Goal: Task Accomplishment & Management: Complete application form

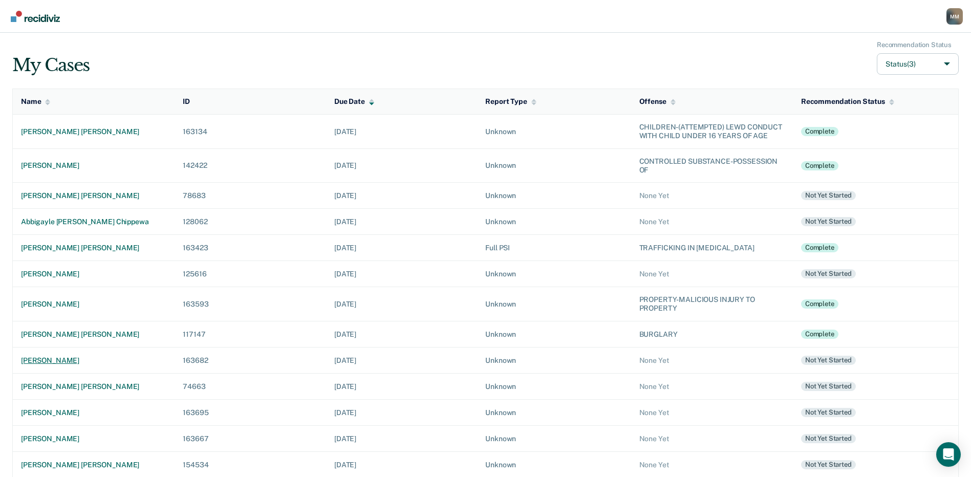
click at [81, 364] on div "[PERSON_NAME]" at bounding box center [93, 360] width 145 height 9
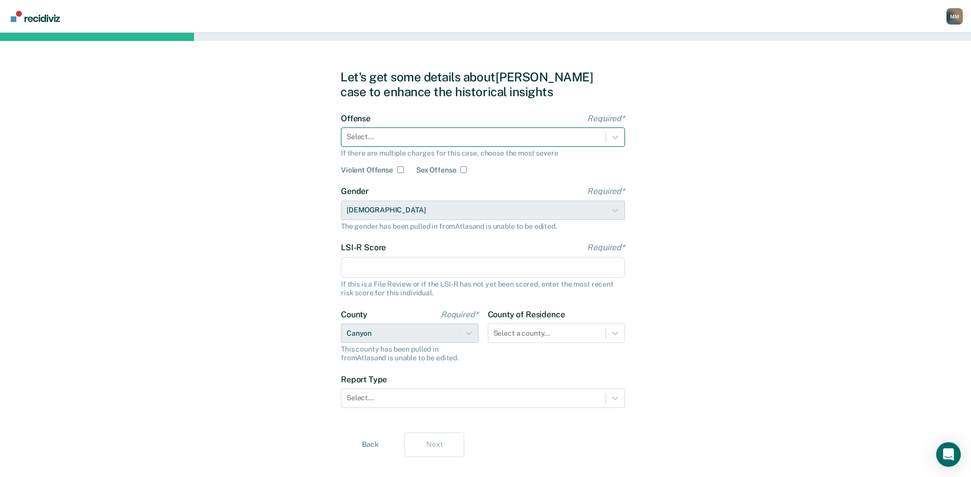
click at [367, 138] on div at bounding box center [473, 137] width 254 height 11
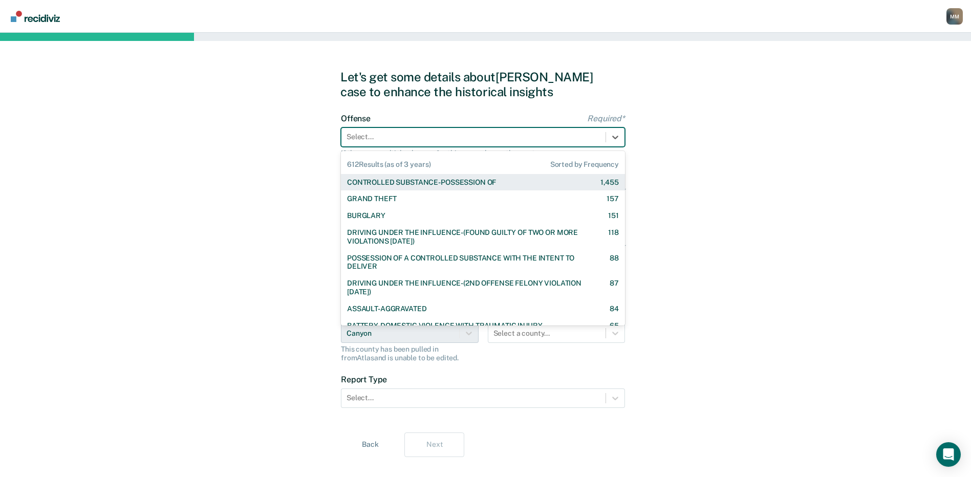
click at [405, 182] on div "CONTROLLED SUBSTANCE-POSSESSION OF" at bounding box center [421, 182] width 149 height 9
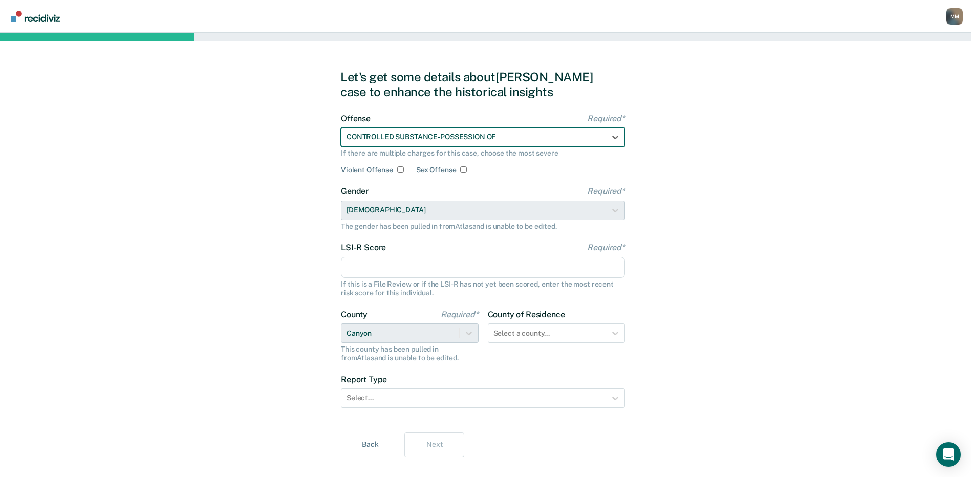
click at [354, 270] on input "LSI-R Score Required*" at bounding box center [483, 267] width 284 height 21
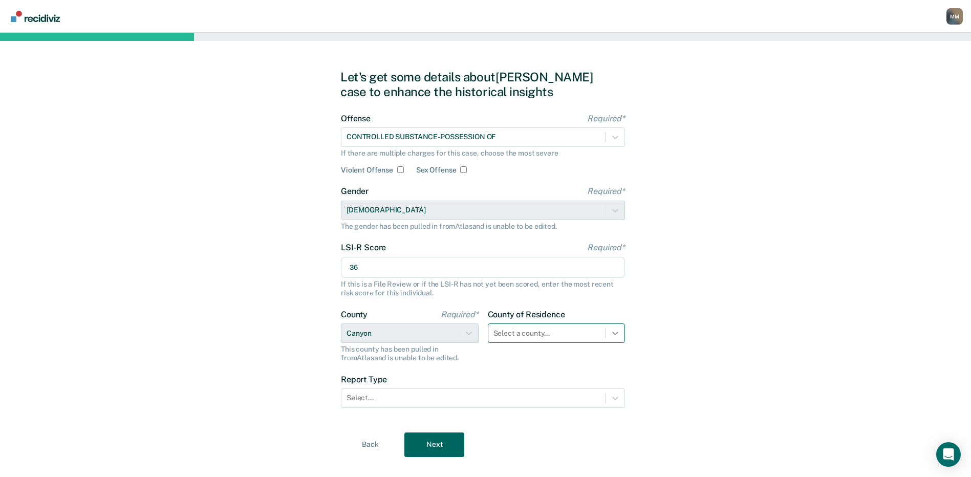
type input "36"
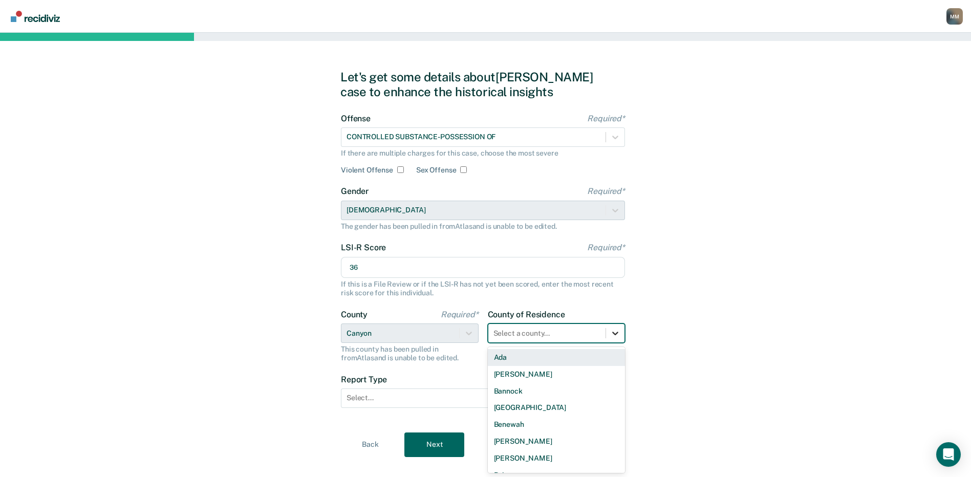
scroll to position [17, 0]
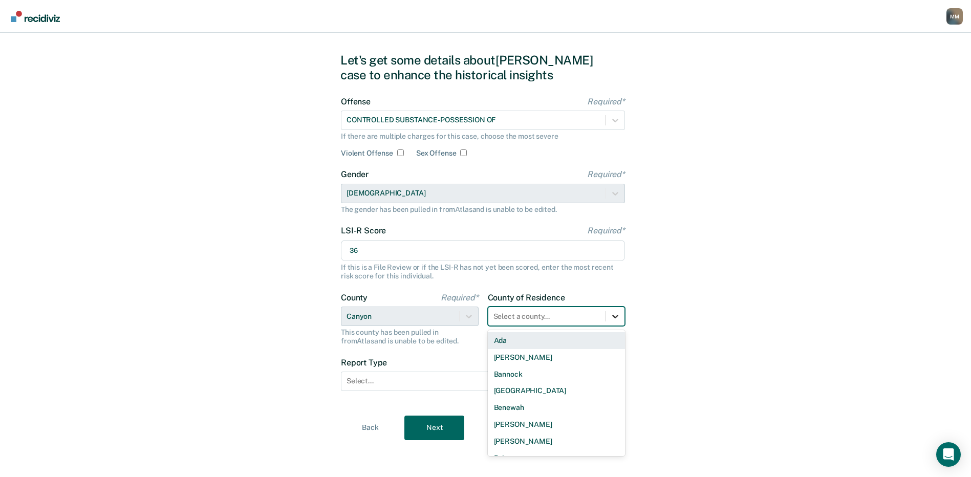
click at [613, 326] on div "44 results available. Use Up and Down to choose options, press Enter to select …" at bounding box center [557, 315] width 138 height 19
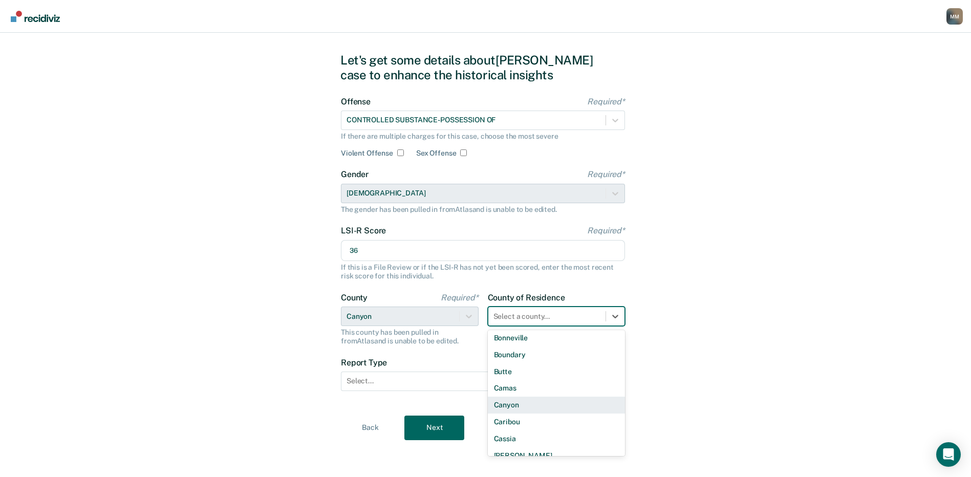
click at [522, 406] on div "Canyon" at bounding box center [557, 405] width 138 height 17
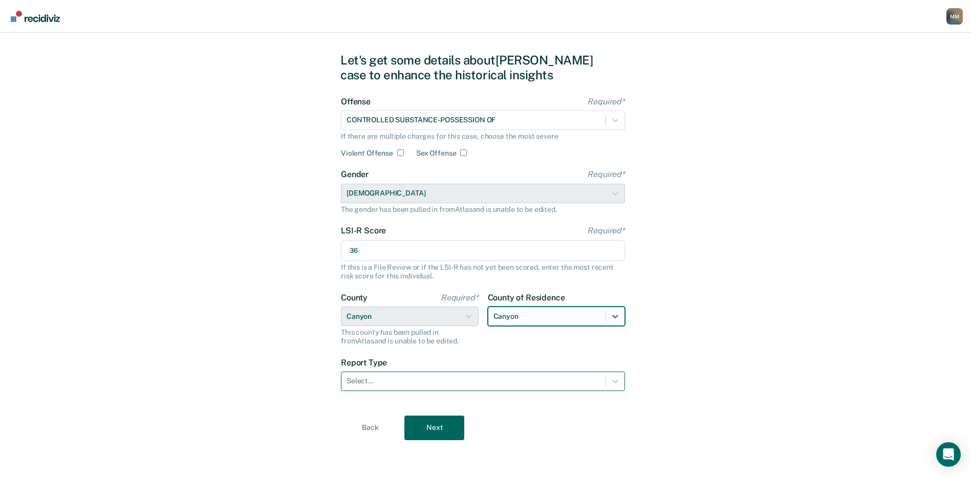
click at [375, 383] on div at bounding box center [473, 381] width 254 height 11
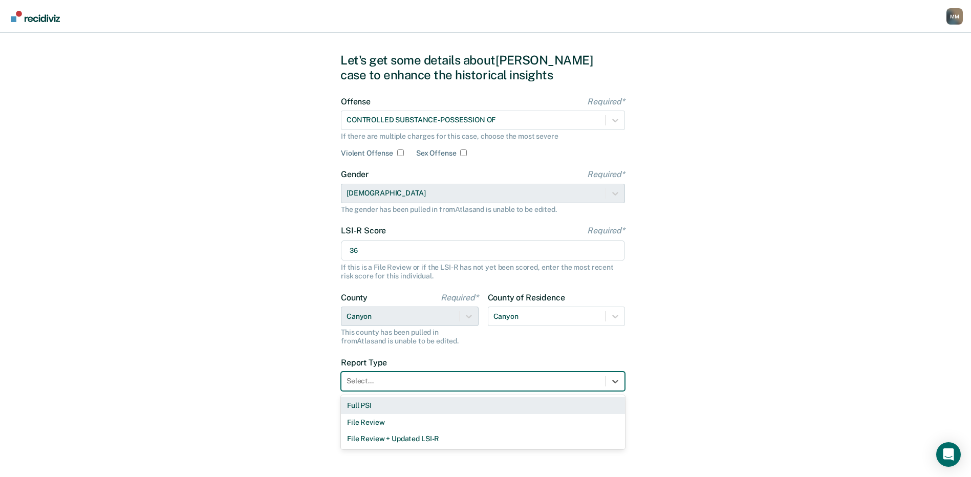
click at [369, 404] on div "Full PSI" at bounding box center [483, 405] width 284 height 17
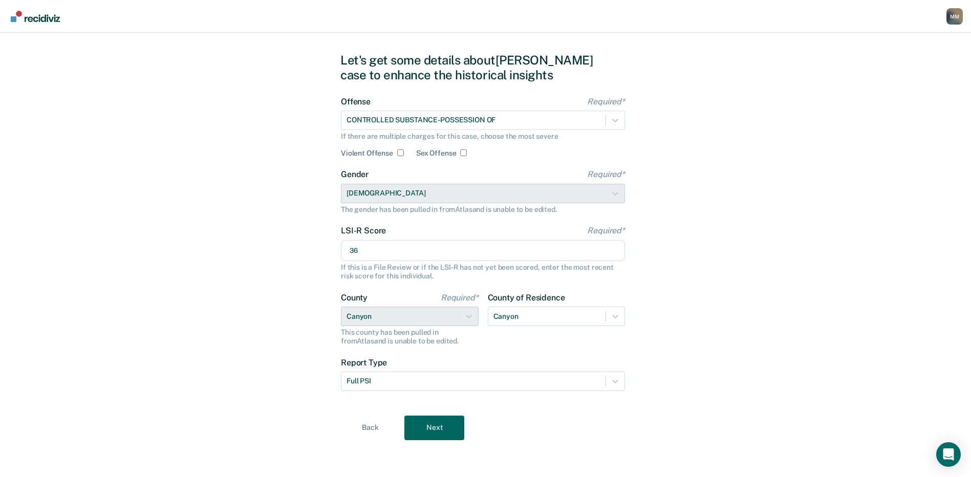
click at [301, 405] on div "Let's get some details about [PERSON_NAME] case to enhance the historical insig…" at bounding box center [485, 246] width 971 height 461
click at [440, 428] on button "Next" at bounding box center [434, 427] width 60 height 25
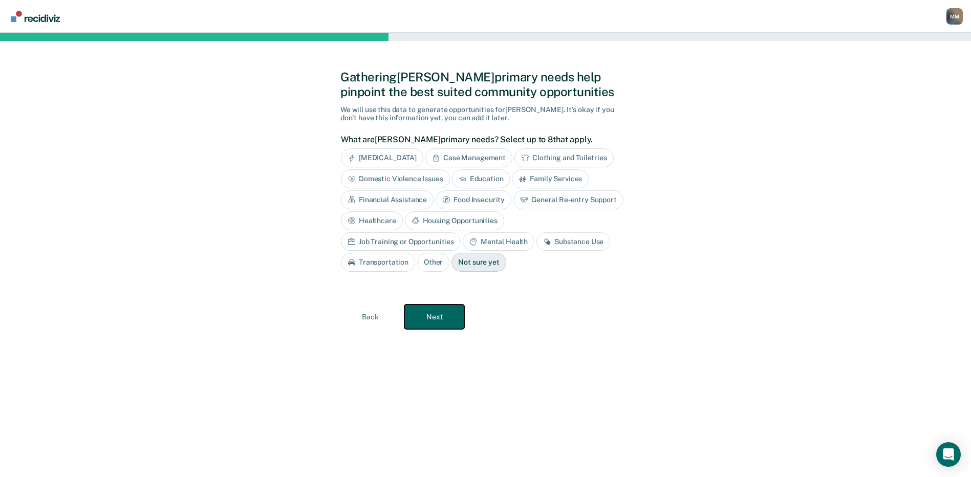
scroll to position [0, 0]
click at [469, 155] on div "Case Management" at bounding box center [472, 157] width 87 height 19
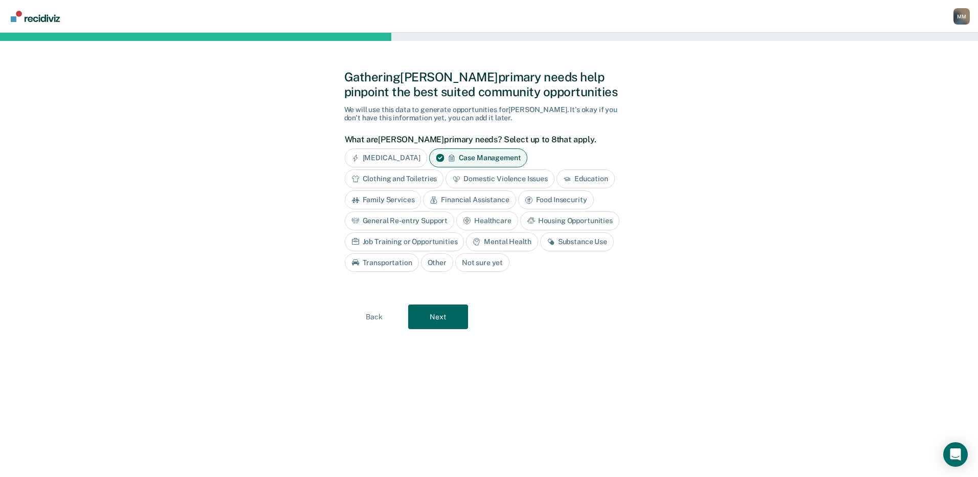
click at [585, 177] on div "Education" at bounding box center [586, 178] width 58 height 19
click at [493, 221] on div "Healthcare" at bounding box center [487, 220] width 62 height 19
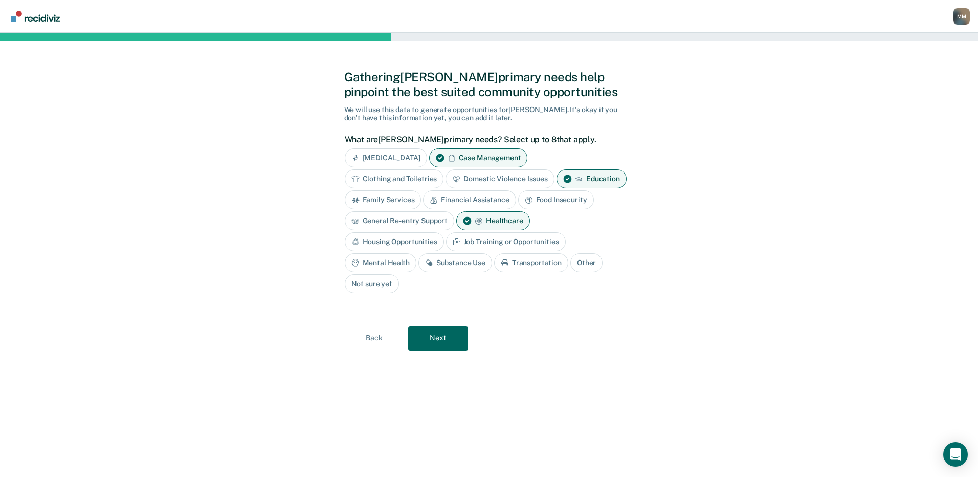
click at [450, 263] on div "Substance Use" at bounding box center [456, 262] width 74 height 19
click at [398, 261] on div "Mental Health" at bounding box center [381, 262] width 72 height 19
click at [490, 243] on div "Job Training or Opportunities" at bounding box center [506, 241] width 120 height 19
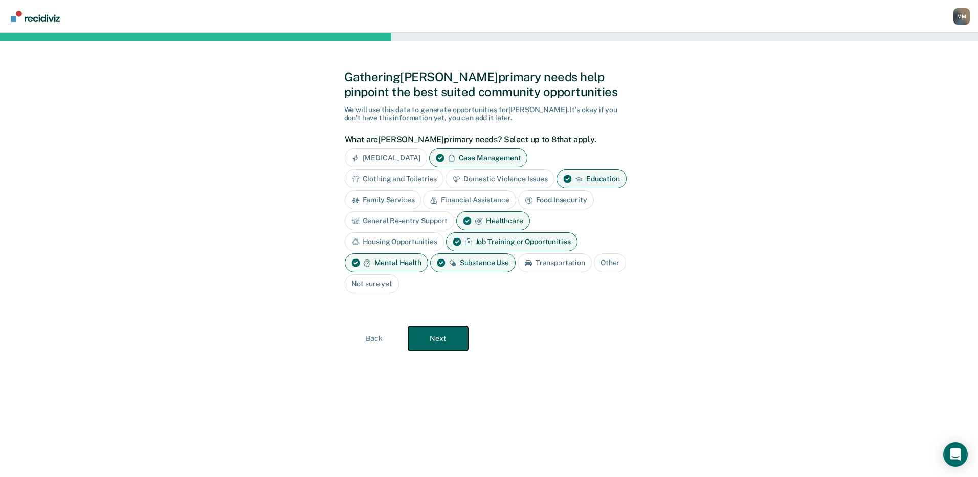
click at [444, 337] on button "Next" at bounding box center [438, 338] width 60 height 25
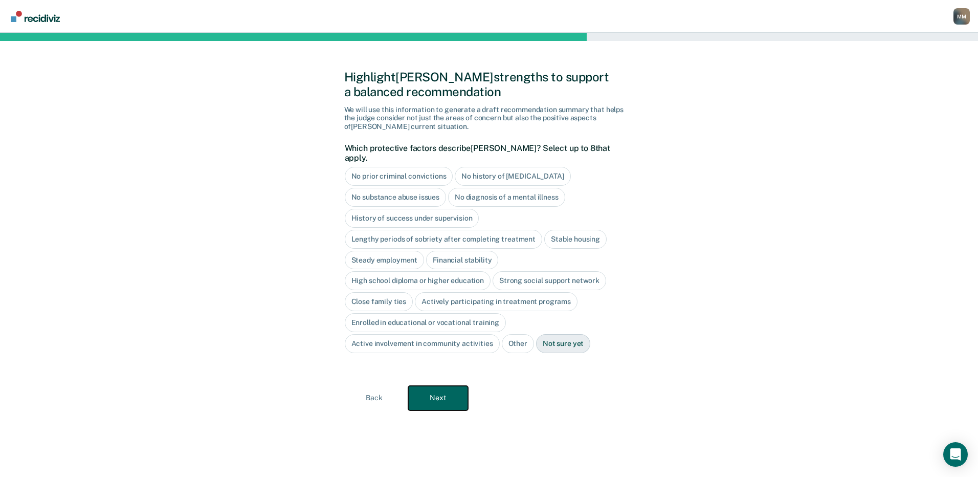
click at [452, 386] on button "Next" at bounding box center [438, 398] width 60 height 25
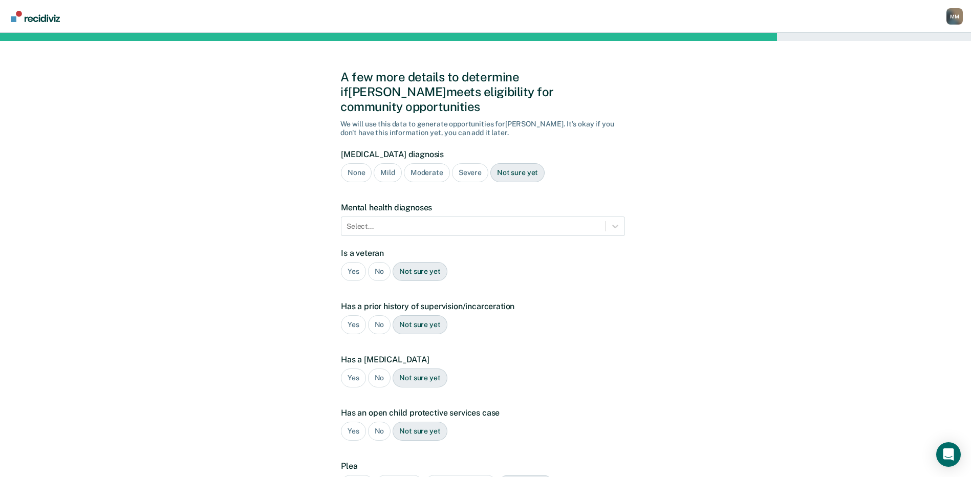
click at [468, 163] on div "Severe" at bounding box center [470, 172] width 36 height 19
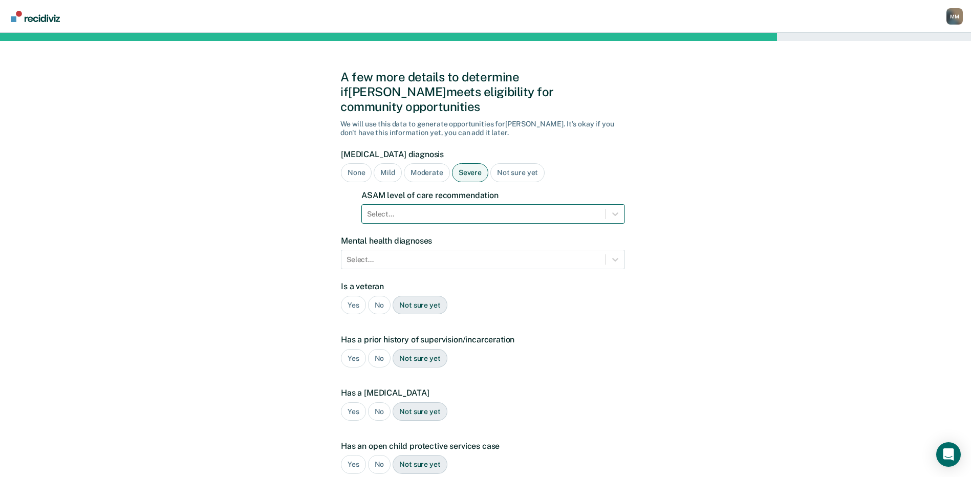
click at [464, 209] on div at bounding box center [483, 214] width 233 height 11
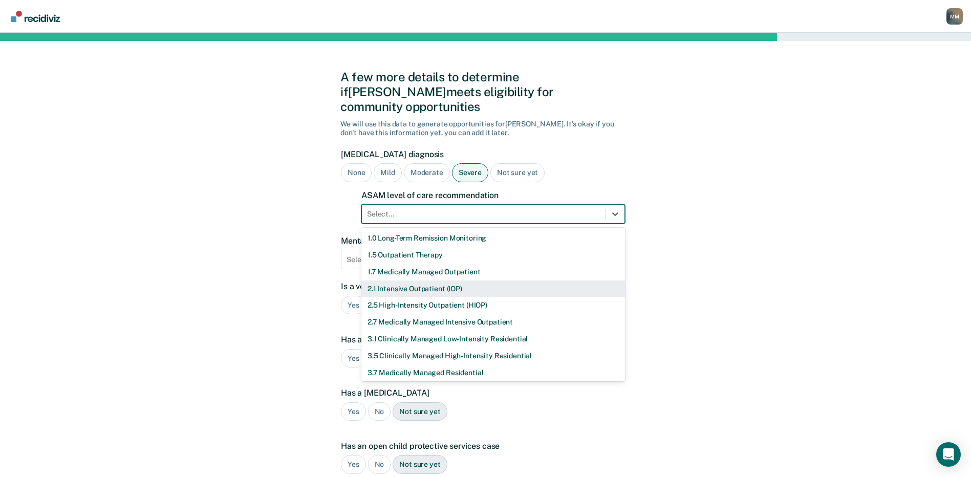
click at [423, 280] on div "2.1 Intensive Outpatient (IOP)" at bounding box center [493, 288] width 264 height 17
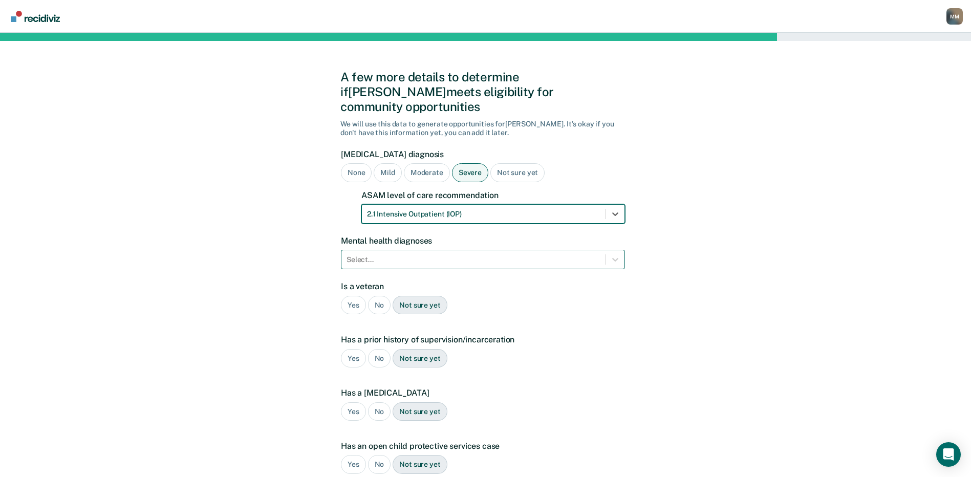
click at [366, 254] on div at bounding box center [473, 259] width 254 height 11
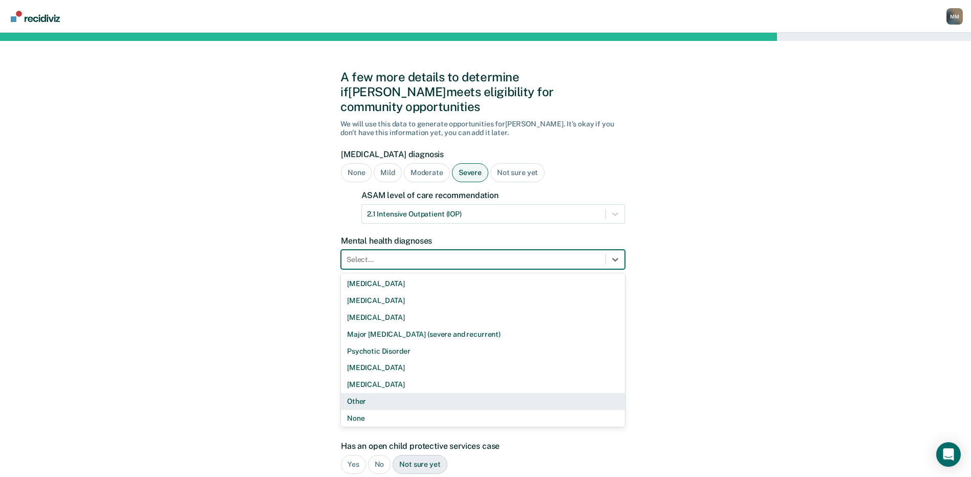
click at [368, 393] on div "Other" at bounding box center [483, 401] width 284 height 17
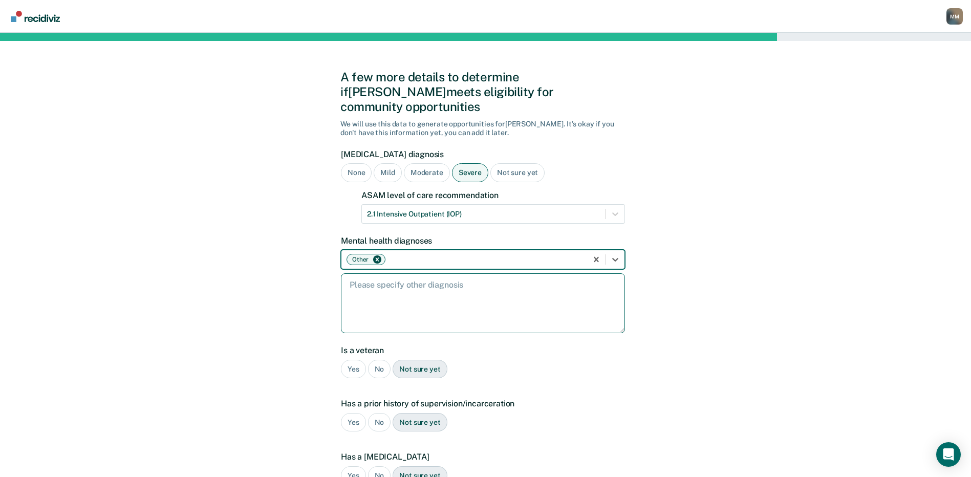
click at [362, 273] on textarea at bounding box center [483, 303] width 284 height 60
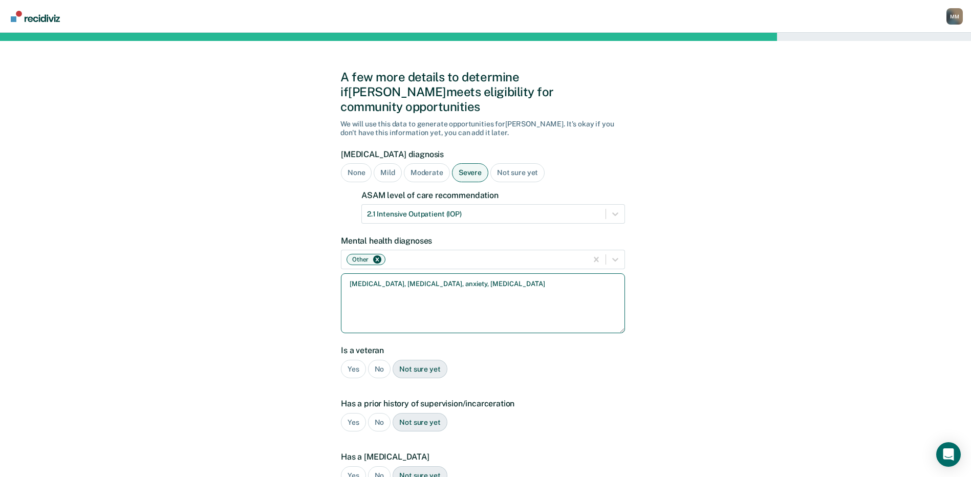
type textarea "[MEDICAL_DATA], [MEDICAL_DATA], anxiety, [MEDICAL_DATA]"
click at [379, 360] on div "No" at bounding box center [379, 369] width 23 height 19
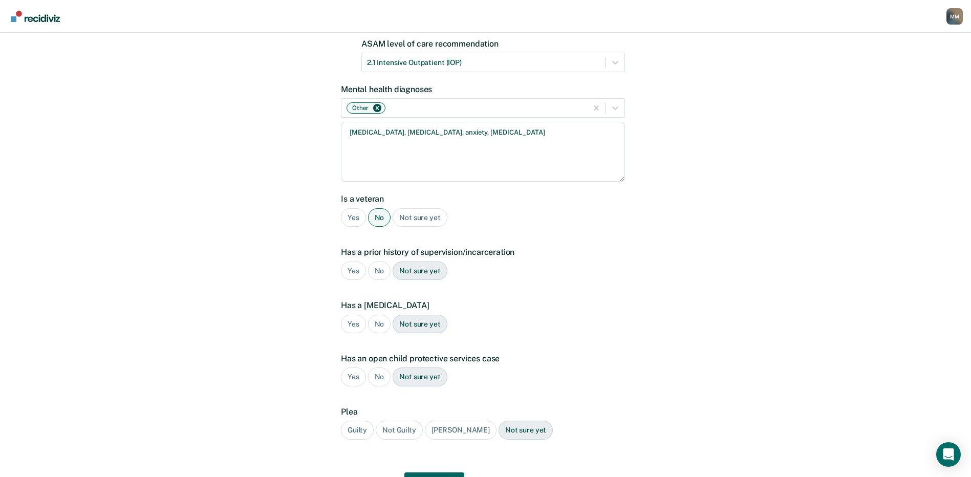
scroll to position [154, 0]
click at [354, 259] on div "Yes" at bounding box center [353, 268] width 25 height 19
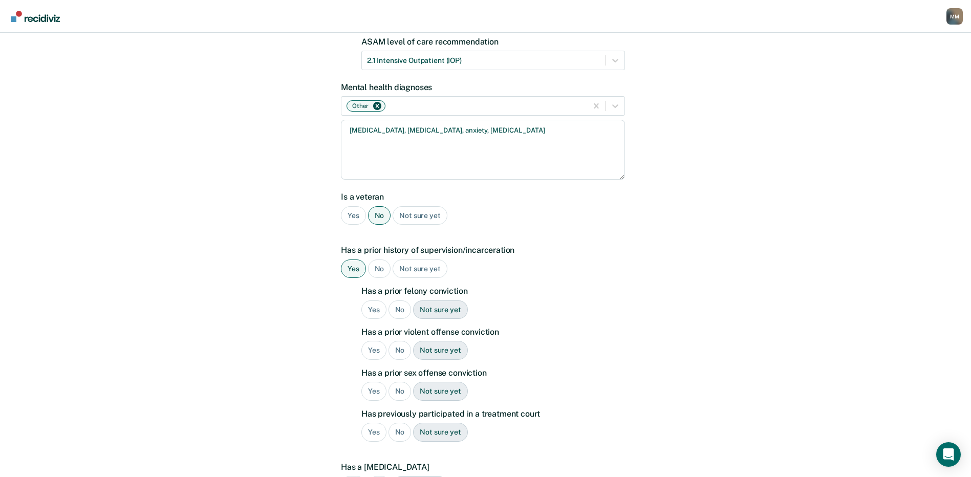
click at [370, 300] on div "Yes" at bounding box center [373, 309] width 25 height 19
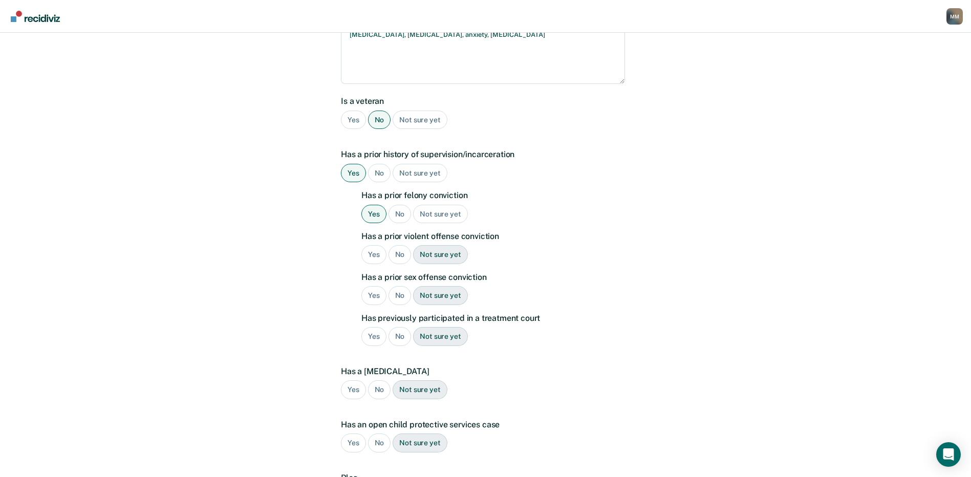
scroll to position [256, 0]
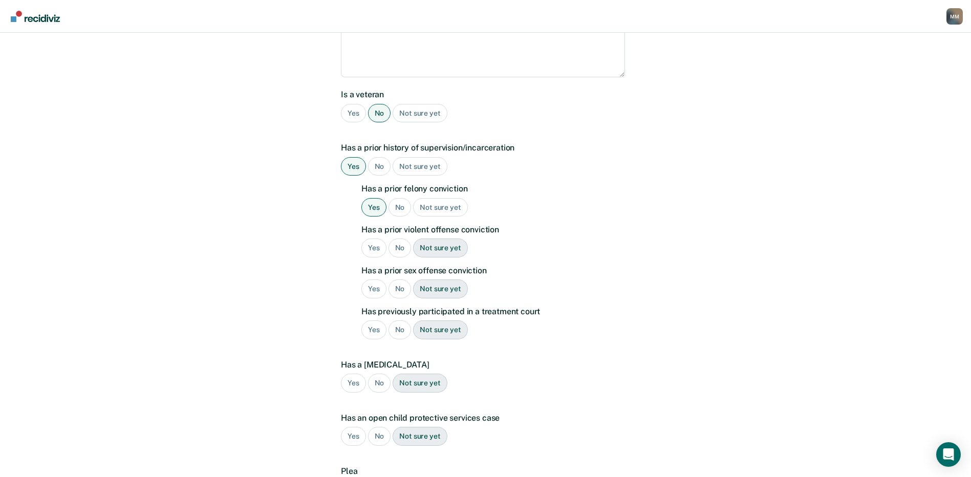
click at [368, 238] on div "Yes" at bounding box center [373, 247] width 25 height 19
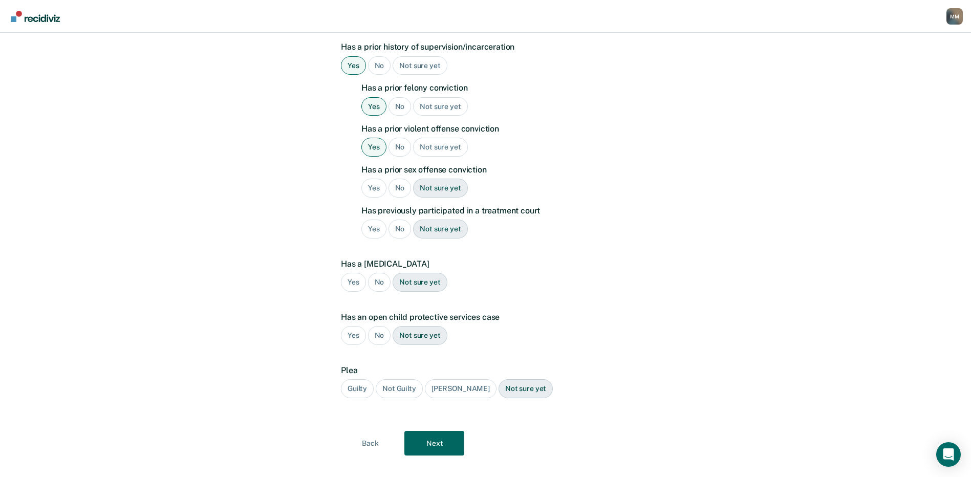
scroll to position [357, 0]
click at [395, 178] on div "No" at bounding box center [399, 187] width 23 height 19
click at [369, 219] on div "Yes" at bounding box center [373, 228] width 25 height 19
click at [398, 219] on div "No" at bounding box center [399, 228] width 23 height 19
click at [380, 272] on div "No" at bounding box center [379, 281] width 23 height 19
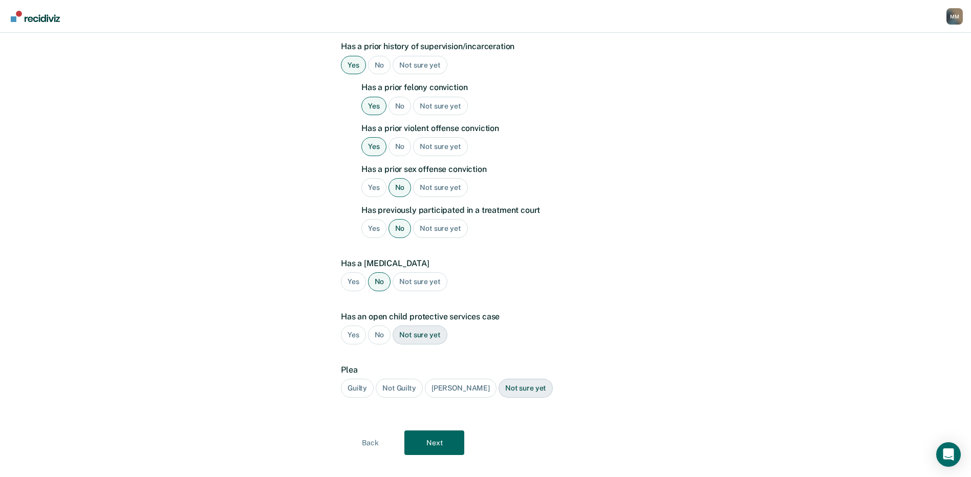
click at [382, 325] on div "No" at bounding box center [379, 334] width 23 height 19
click at [349, 379] on div "Guilty" at bounding box center [357, 388] width 33 height 19
click at [424, 430] on button "Next" at bounding box center [434, 442] width 60 height 25
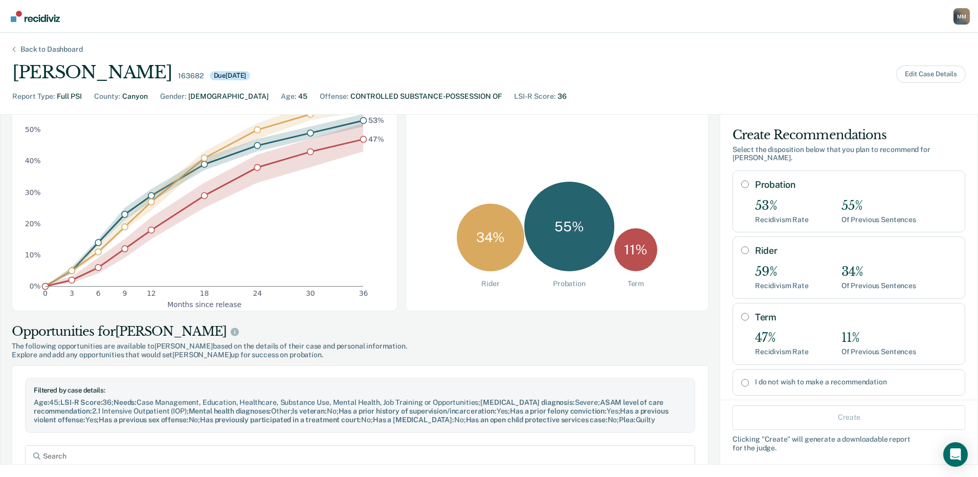
scroll to position [154, 0]
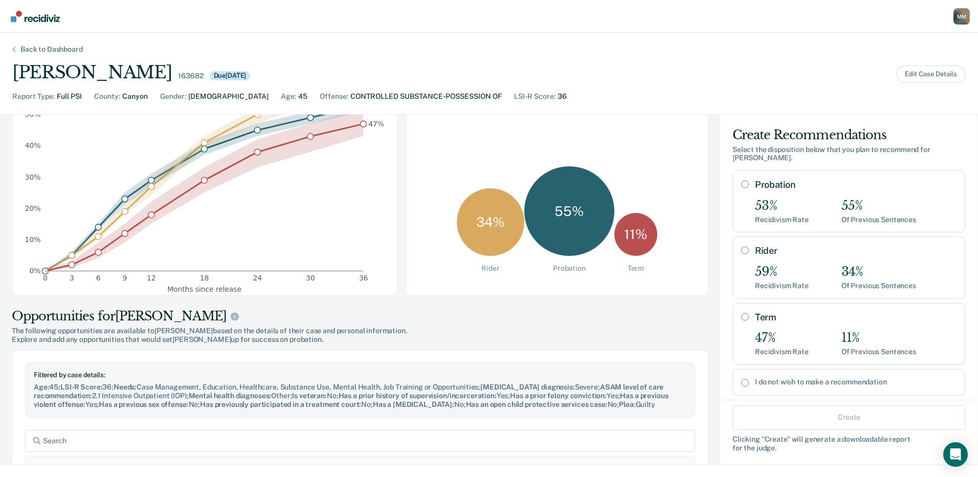
click at [741, 180] on input "Probation" at bounding box center [745, 184] width 8 height 8
radio input "true"
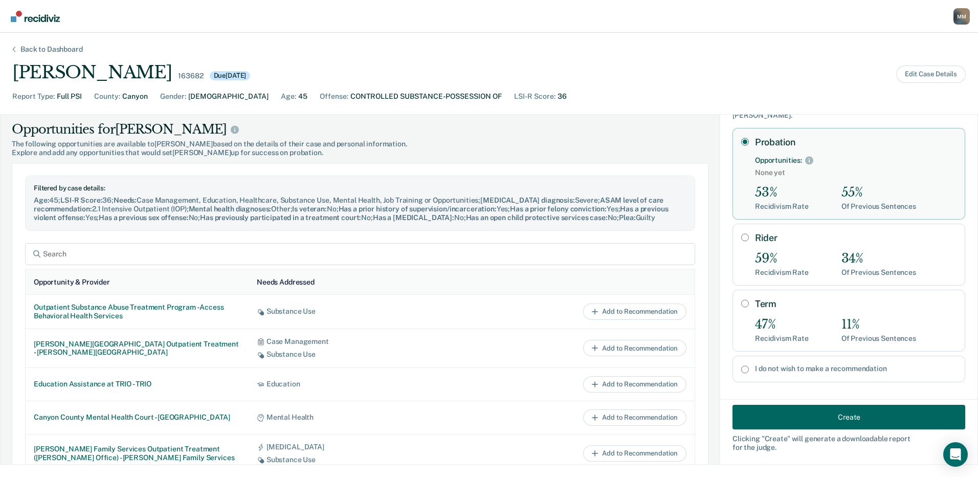
scroll to position [409, 0]
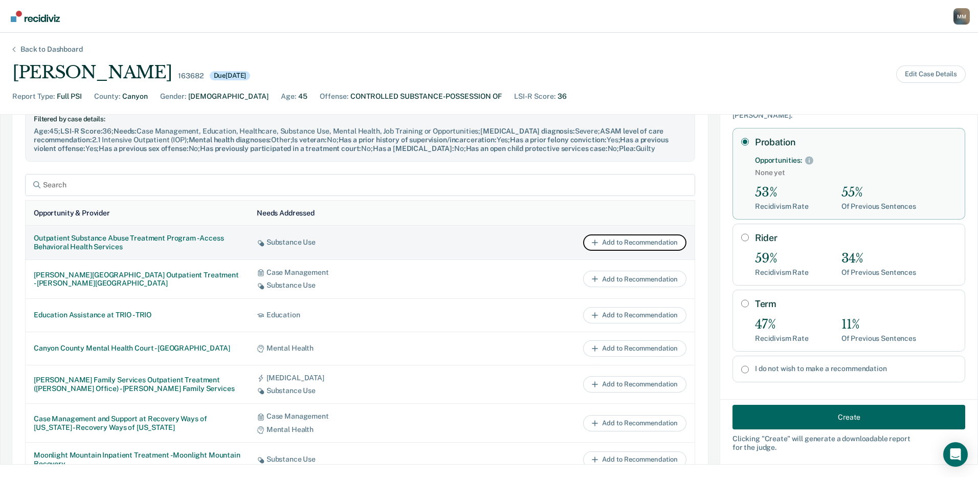
click at [594, 251] on button "Add to Recommendation" at bounding box center [634, 242] width 103 height 16
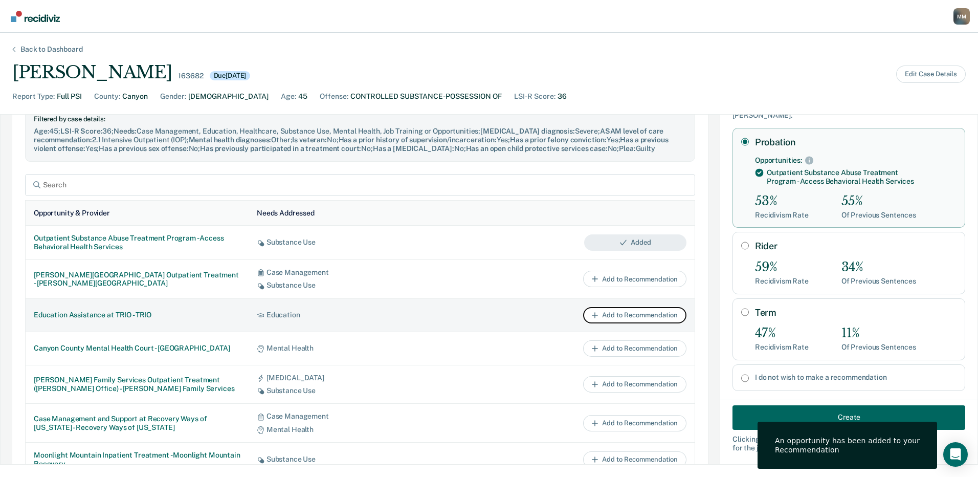
click at [605, 322] on button "Add to Recommendation" at bounding box center [634, 315] width 103 height 16
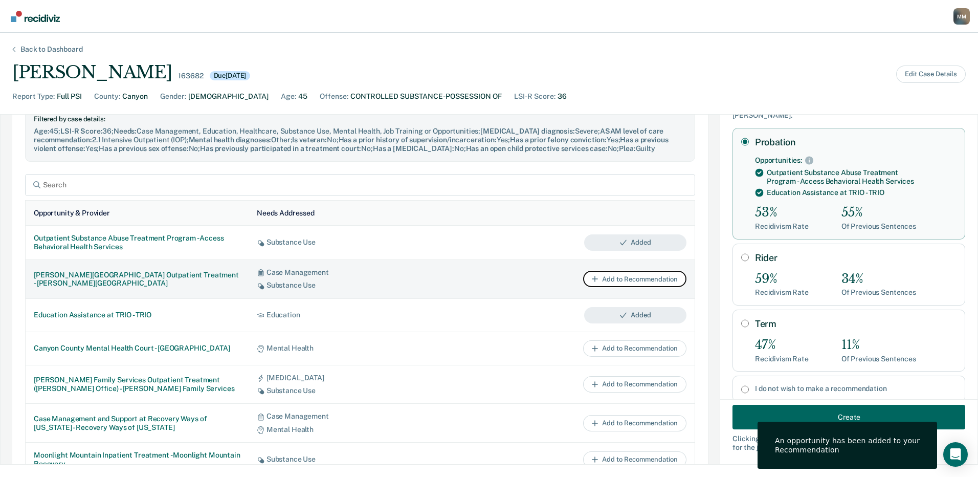
click at [603, 287] on button "Add to Recommendation" at bounding box center [634, 279] width 103 height 16
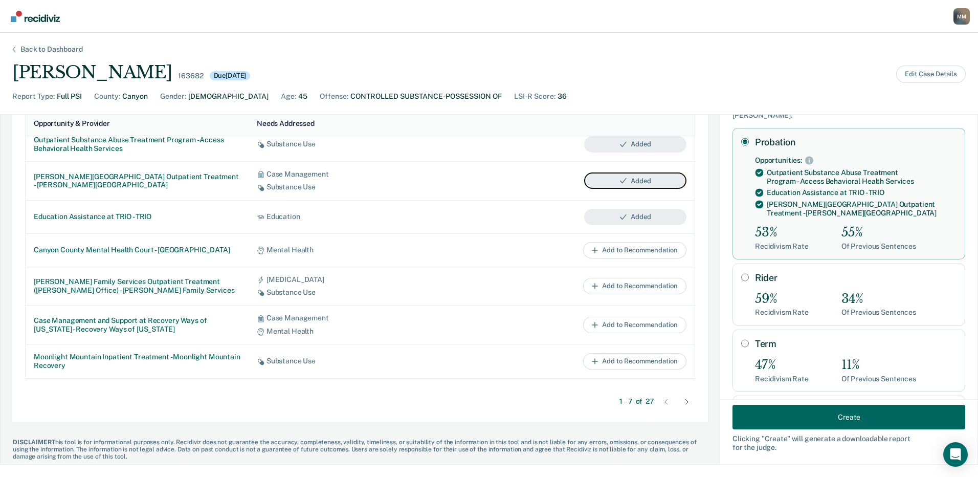
scroll to position [513, 0]
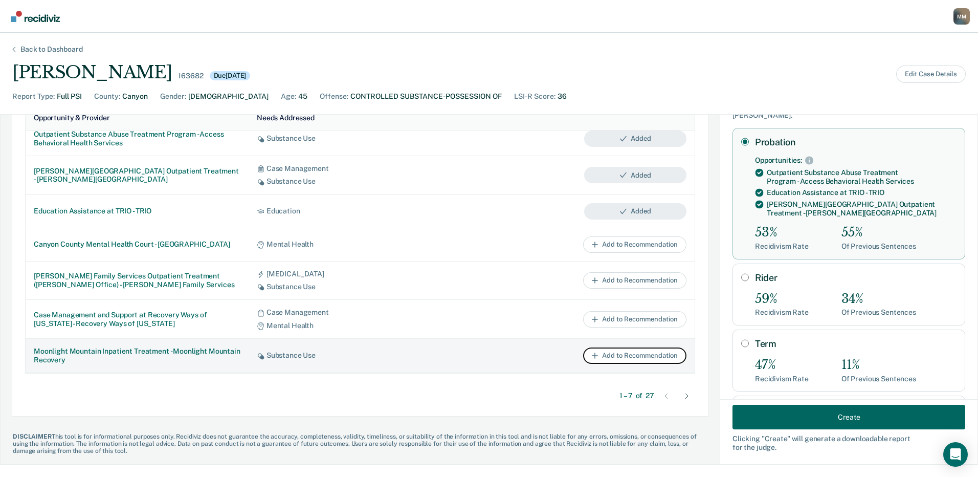
click at [608, 354] on button "Add to Recommendation" at bounding box center [634, 355] width 103 height 16
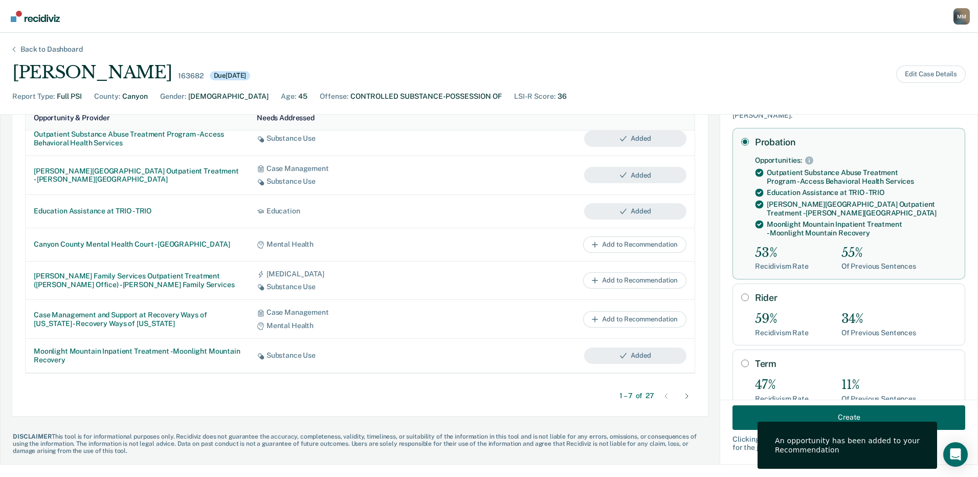
click at [686, 394] on icon at bounding box center [687, 395] width 3 height 5
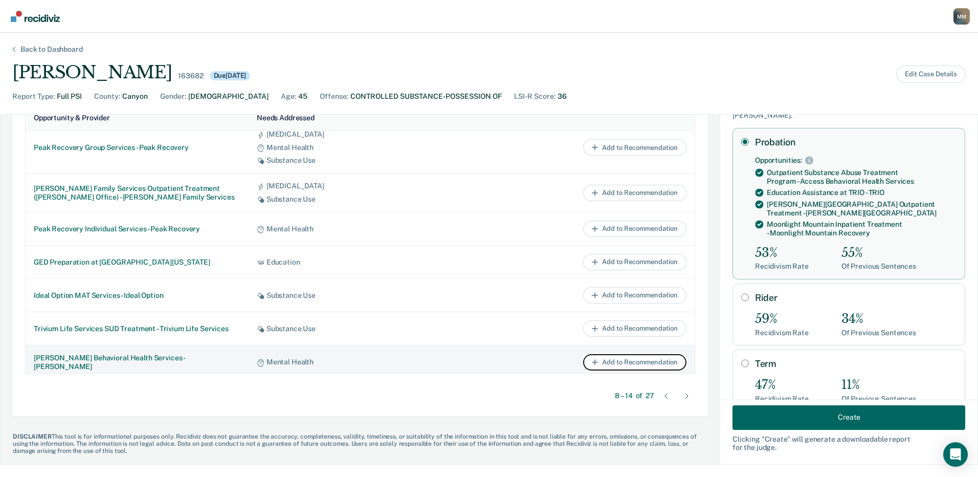
click at [596, 360] on button "Add to Recommendation" at bounding box center [634, 362] width 103 height 16
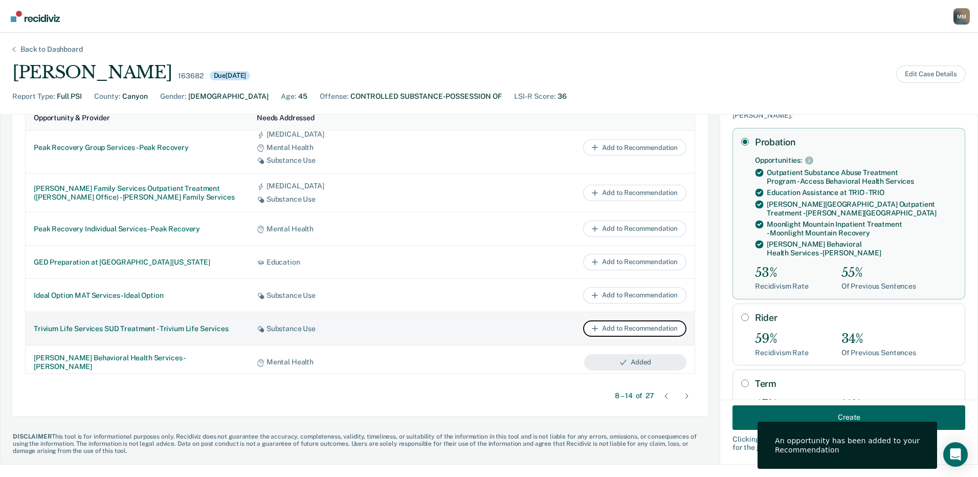
click at [602, 328] on button "Add to Recommendation" at bounding box center [634, 328] width 103 height 16
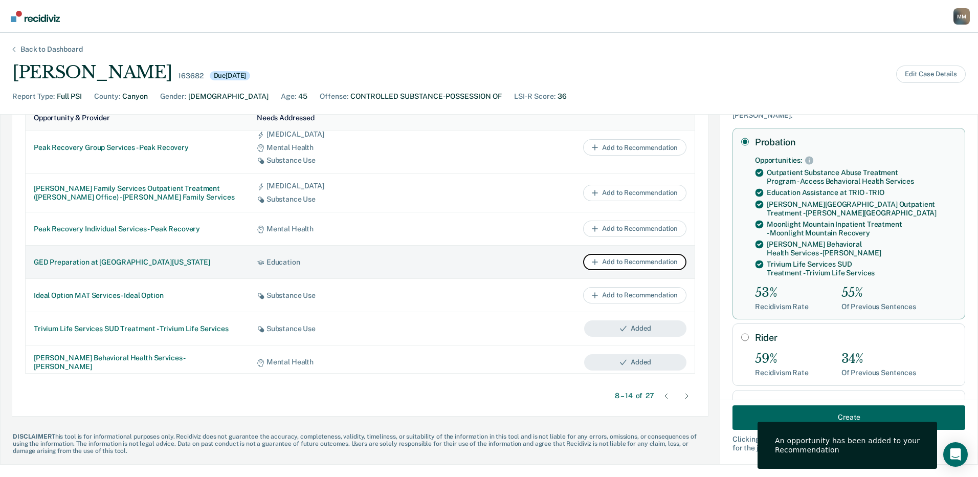
click at [606, 264] on button "Add to Recommendation" at bounding box center [634, 262] width 103 height 16
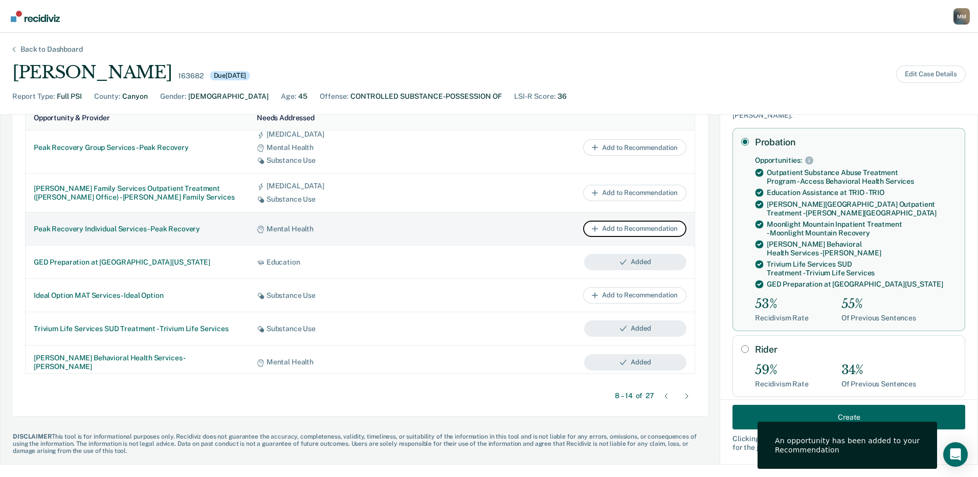
click at [620, 230] on button "Add to Recommendation" at bounding box center [634, 229] width 103 height 16
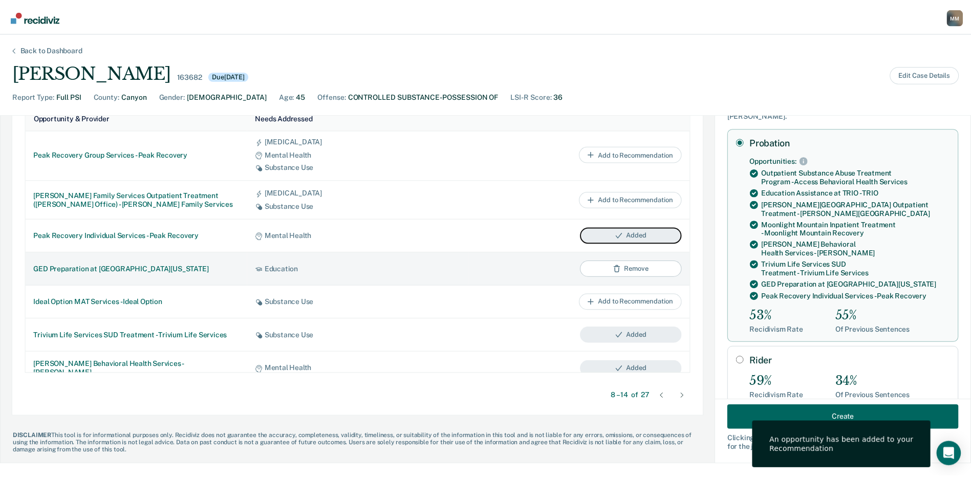
scroll to position [0, 0]
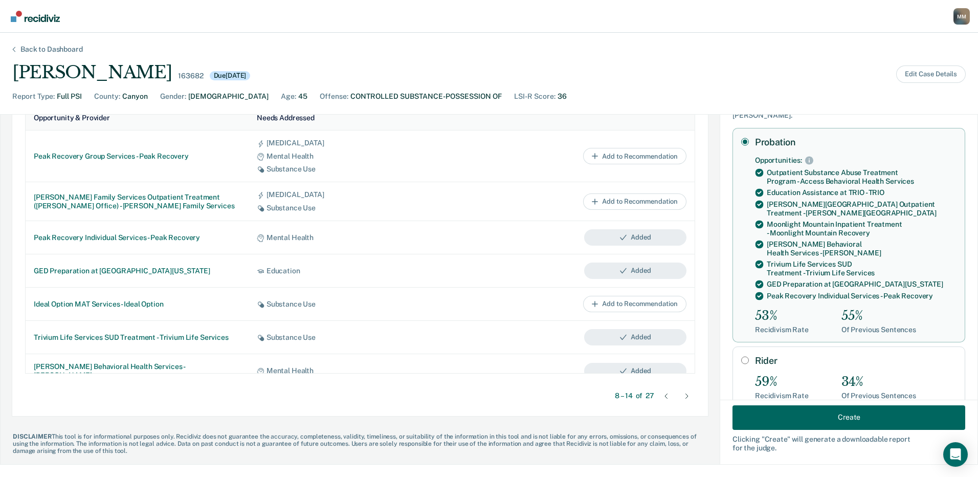
click at [686, 394] on icon at bounding box center [687, 395] width 3 height 5
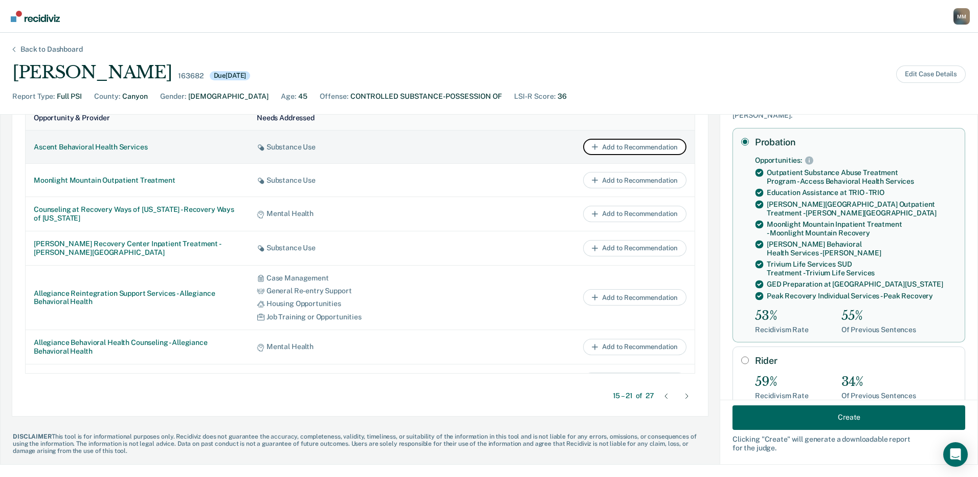
click at [608, 145] on button "Add to Recommendation" at bounding box center [634, 147] width 103 height 16
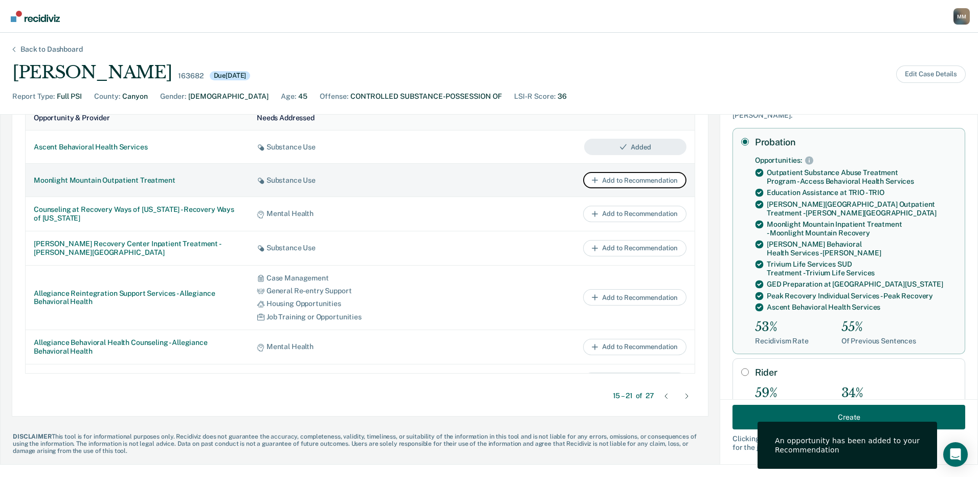
click at [603, 179] on button "Add to Recommendation" at bounding box center [634, 180] width 103 height 16
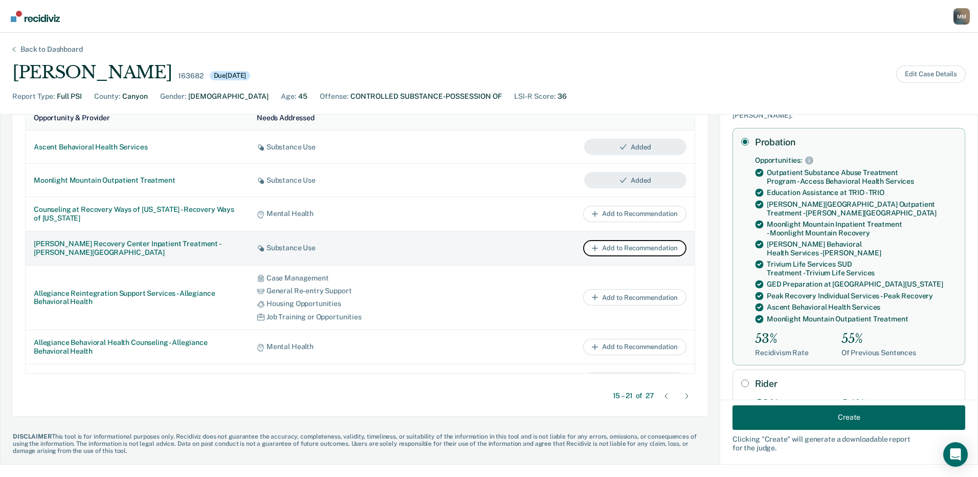
click at [622, 247] on button "Add to Recommendation" at bounding box center [634, 248] width 103 height 16
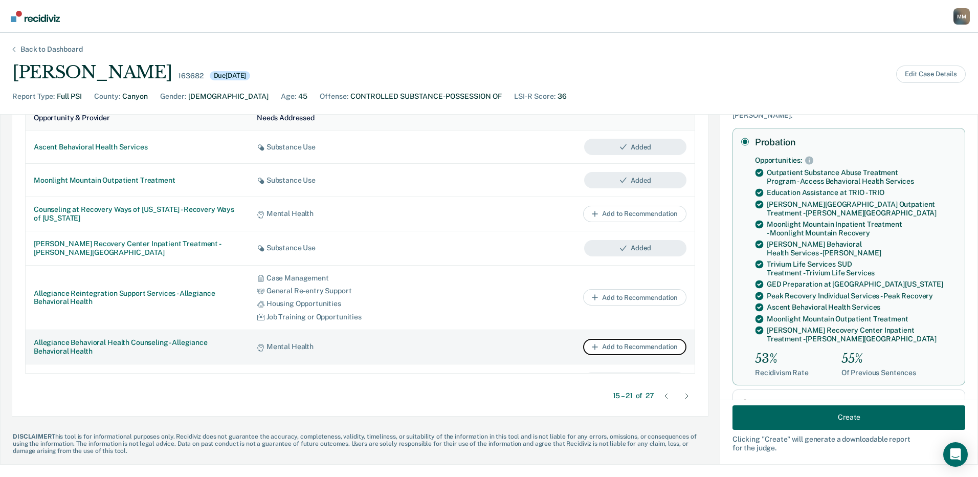
click at [630, 344] on button "Add to Recommendation" at bounding box center [634, 347] width 103 height 16
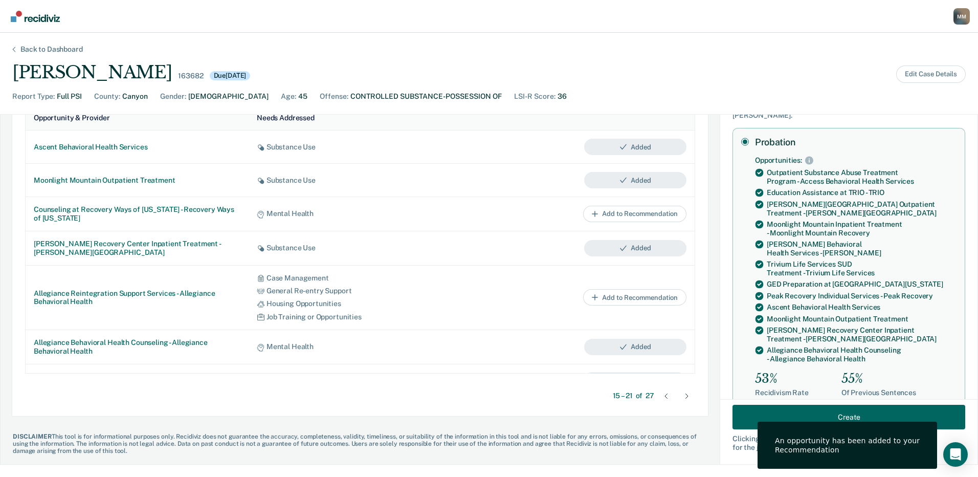
click at [679, 396] on div at bounding box center [687, 396] width 16 height 16
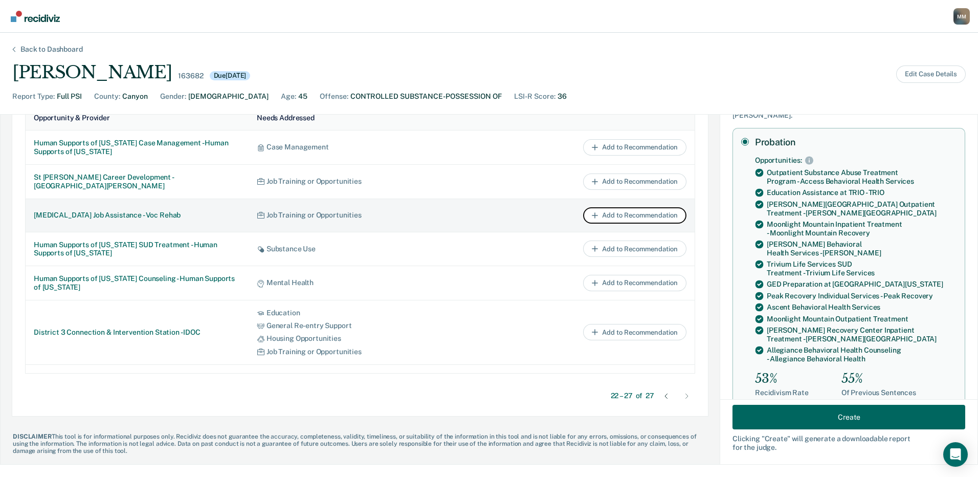
click at [603, 213] on button "Add to Recommendation" at bounding box center [634, 215] width 103 height 16
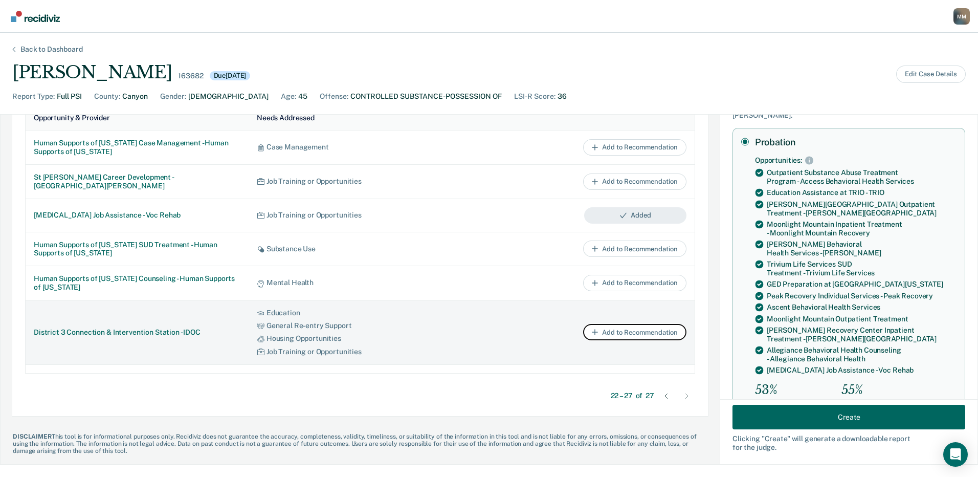
click at [612, 333] on button "Add to Recommendation" at bounding box center [634, 332] width 103 height 16
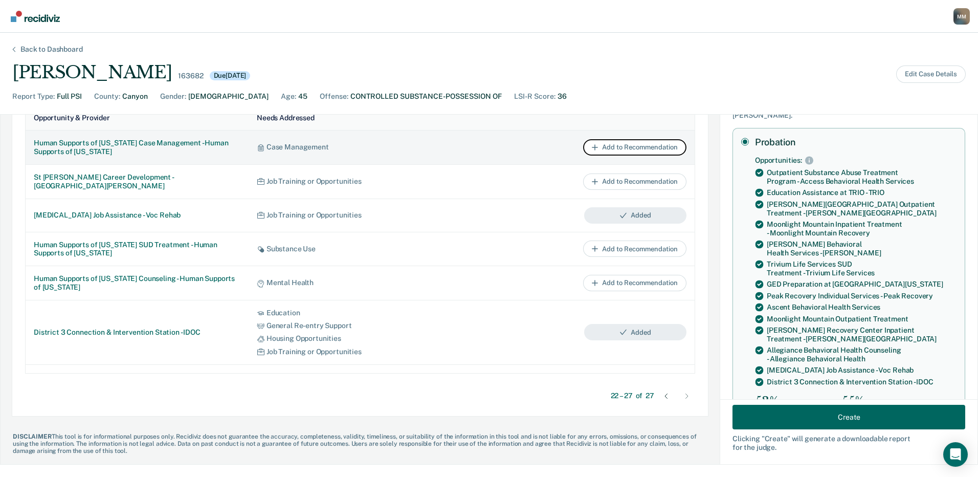
click at [610, 148] on button "Add to Recommendation" at bounding box center [634, 147] width 103 height 16
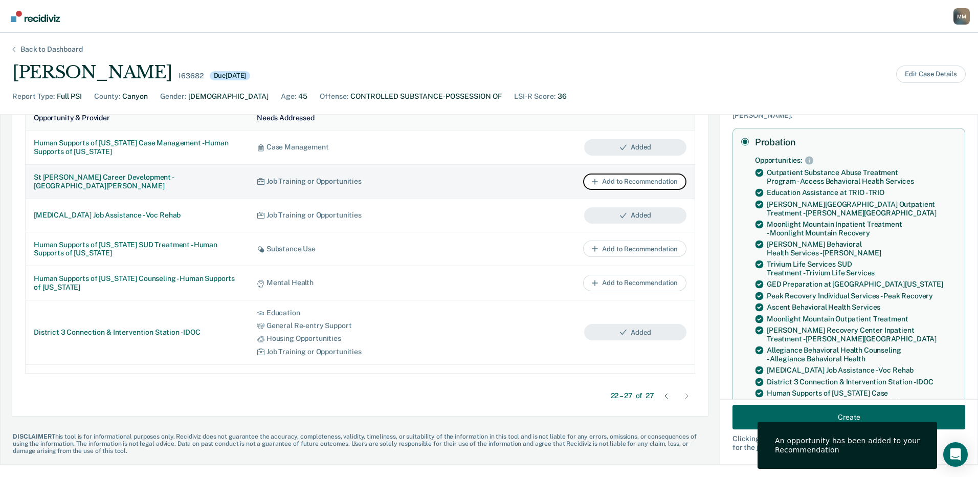
click at [616, 180] on button "Add to Recommendation" at bounding box center [634, 181] width 103 height 16
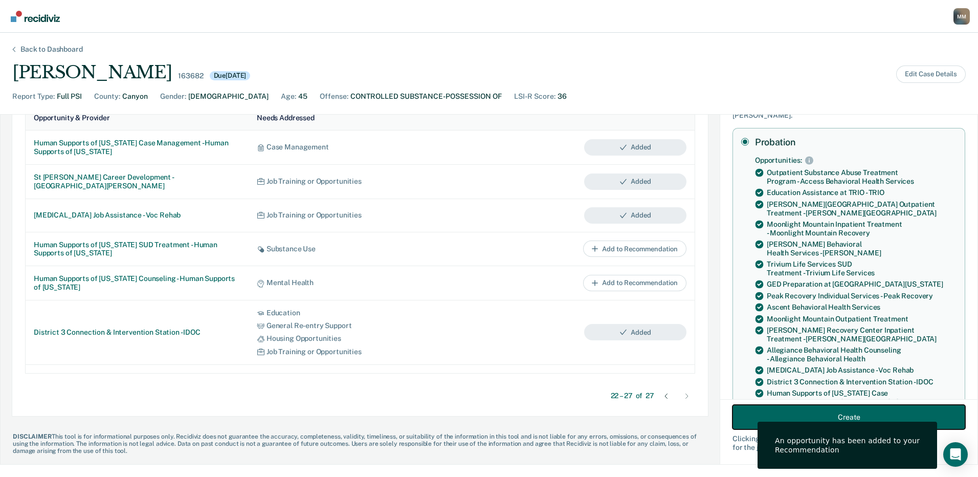
click at [836, 414] on button "Create" at bounding box center [849, 417] width 233 height 25
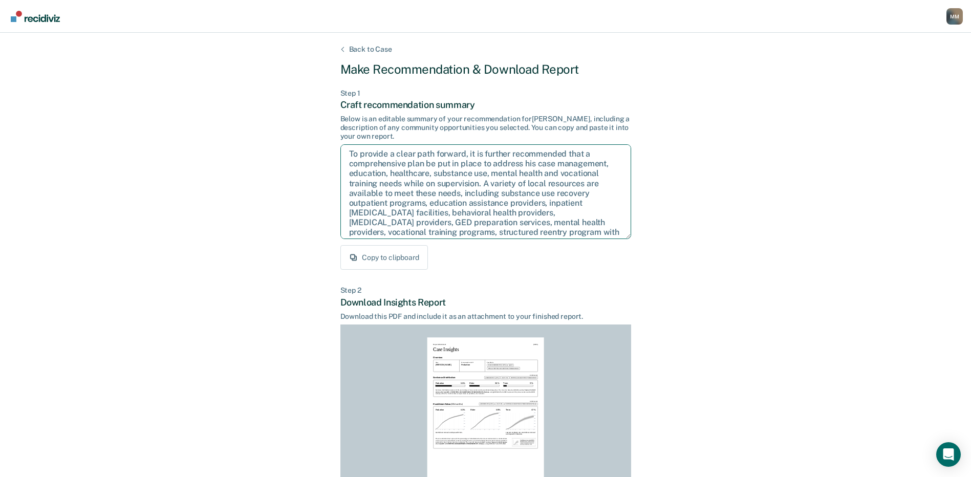
scroll to position [95, 0]
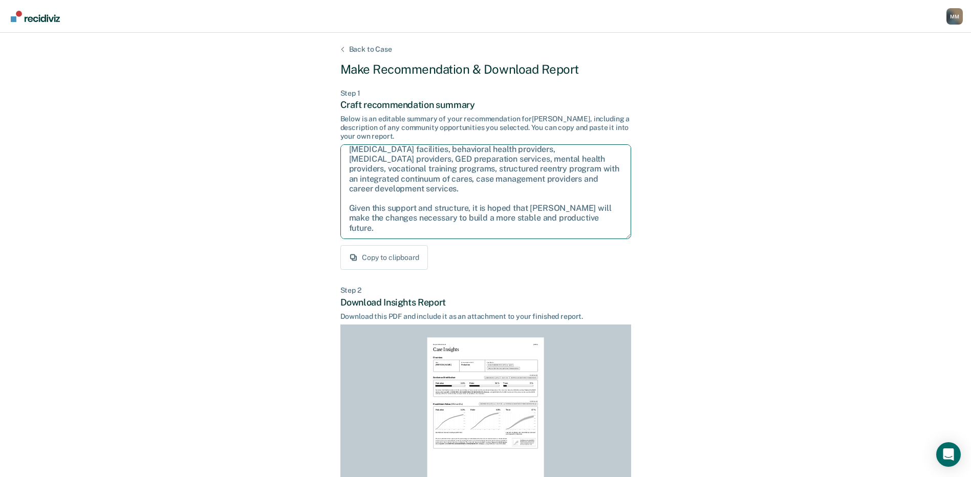
drag, startPoint x: 351, startPoint y: 195, endPoint x: 609, endPoint y: 235, distance: 261.5
click at [609, 235] on textarea "After careful consideration of the details of this case, it is recommended that…" at bounding box center [485, 191] width 291 height 95
